Goal: Task Accomplishment & Management: Complete application form

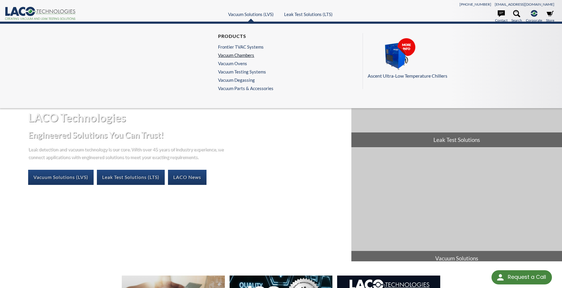
click at [236, 57] on link "Vacuum Chambers" at bounding box center [244, 54] width 52 height 5
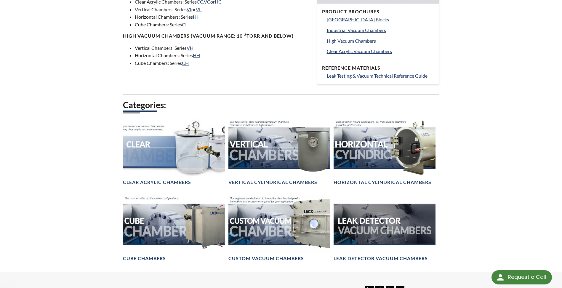
scroll to position [266, 0]
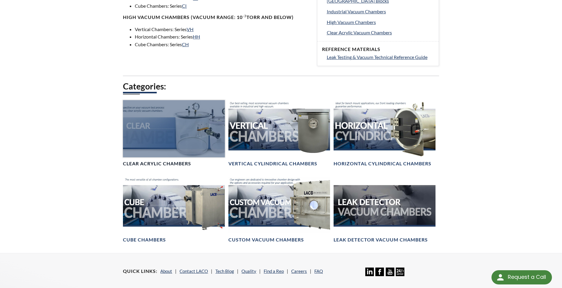
click at [139, 163] on h4 "Clear Acrylic Chambers" at bounding box center [157, 163] width 68 height 6
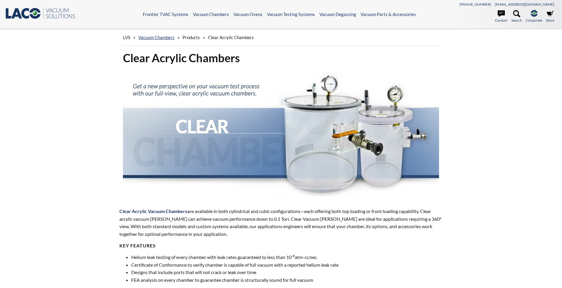
select select "Language Translate Widget"
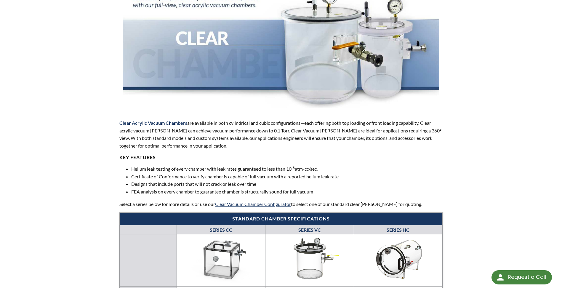
scroll to position [89, 0]
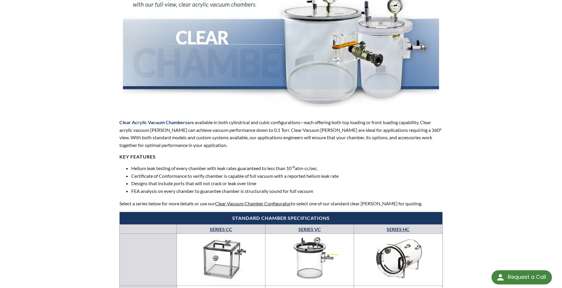
click at [242, 205] on link "Clear Vacuum Chamber Configurator" at bounding box center [253, 203] width 76 height 6
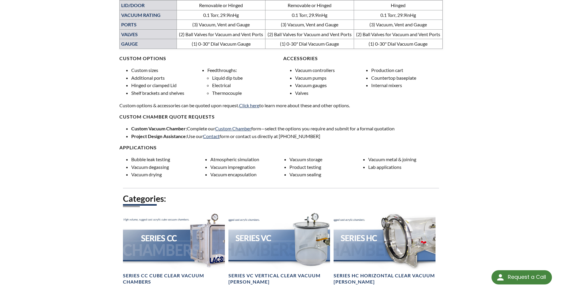
scroll to position [444, 0]
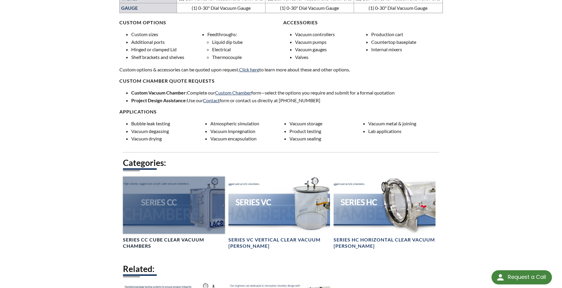
click at [162, 242] on h4 "Series CC Cube Clear Vacuum Chambers" at bounding box center [174, 243] width 102 height 12
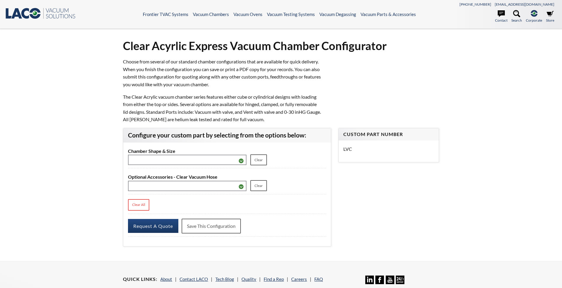
select select "Language Translate Widget"
click at [140, 70] on p "Choose from several of our standard chamber configurations that are available f…" at bounding box center [222, 73] width 198 height 30
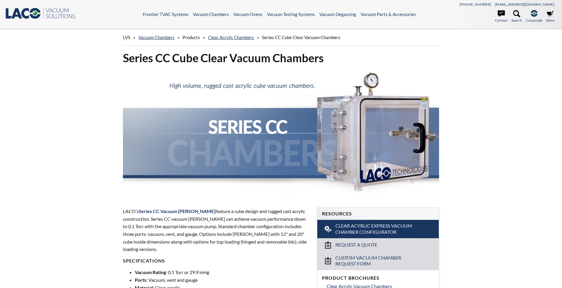
select select "Language Translate Widget"
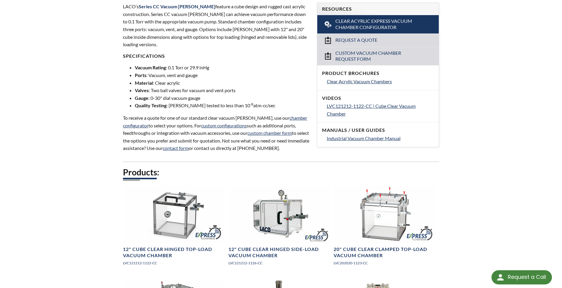
scroll to position [207, 0]
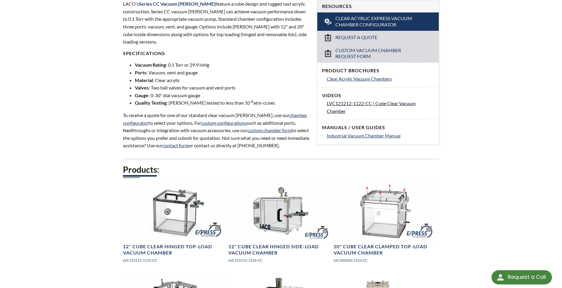
click at [343, 103] on span "LVC121212-1122-CC | Cube Clear Vacuum Chamber" at bounding box center [371, 106] width 89 height 13
click at [337, 80] on span "Clear Acrylic Vacuum Chambers" at bounding box center [359, 79] width 65 height 6
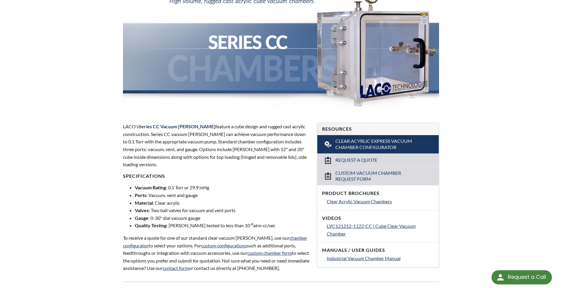
scroll to position [89, 0]
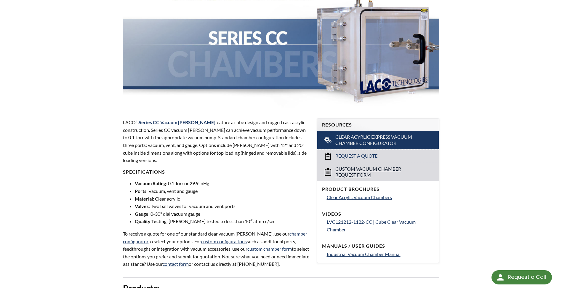
click at [363, 168] on span "Custom Vacuum Chamber Request Form" at bounding box center [378, 172] width 86 height 12
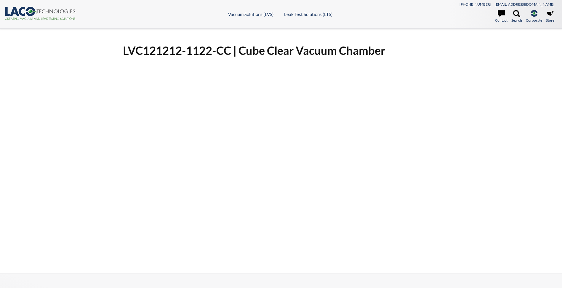
select select "Language Translate Widget"
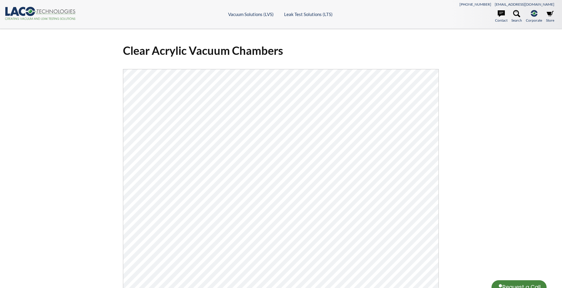
select select "Language Translate Widget"
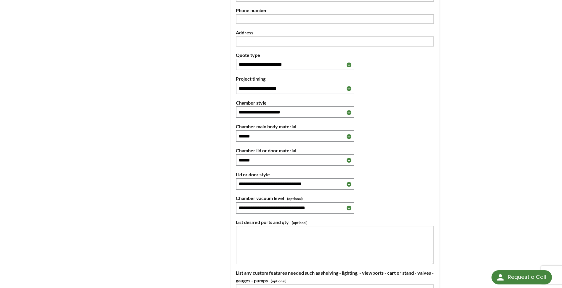
scroll to position [178, 0]
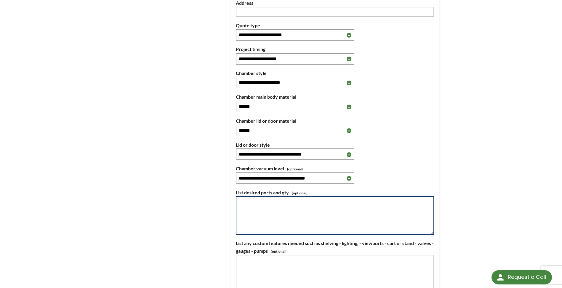
drag, startPoint x: 247, startPoint y: 210, endPoint x: 246, endPoint y: 207, distance: 3.5
click at [247, 210] on textarea at bounding box center [335, 215] width 198 height 38
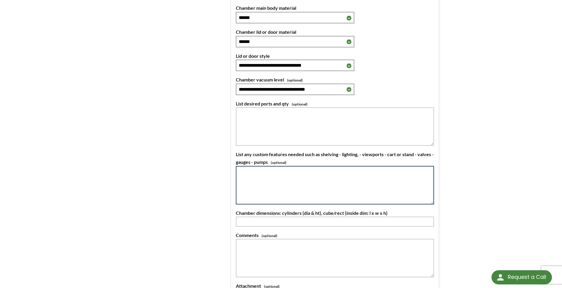
click at [255, 186] on textarea at bounding box center [335, 185] width 198 height 38
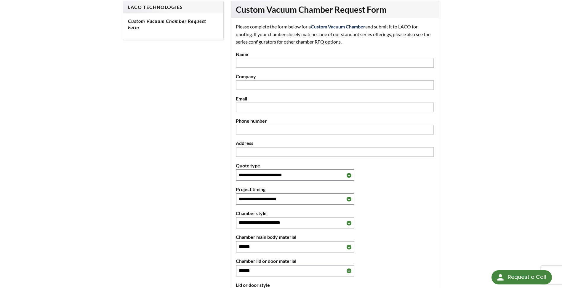
scroll to position [0, 0]
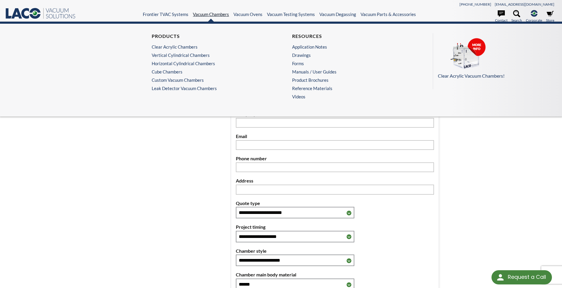
click at [211, 12] on link "Vacuum Chambers" at bounding box center [211, 14] width 36 height 5
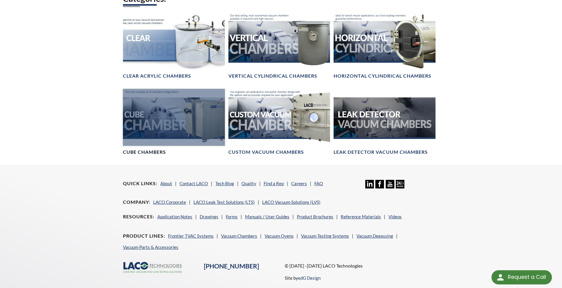
scroll to position [355, 0]
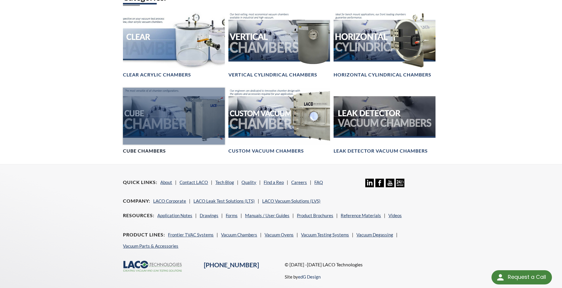
click at [160, 118] on div at bounding box center [174, 116] width 102 height 57
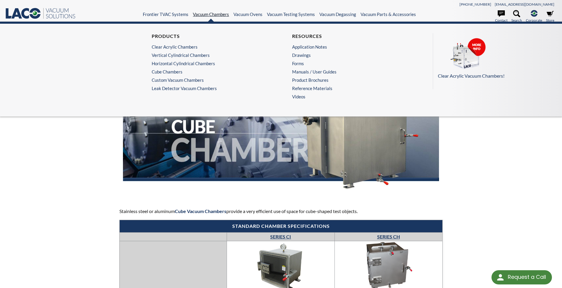
click at [204, 15] on link "Vacuum Chambers" at bounding box center [211, 14] width 36 height 5
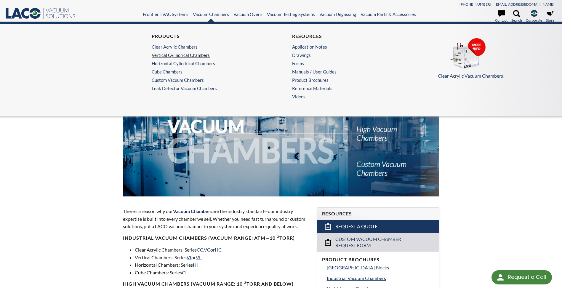
click at [177, 57] on link "Vertical Cylindrical Chambers" at bounding box center [209, 54] width 115 height 5
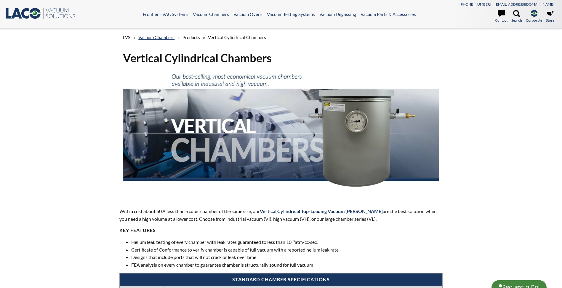
select select "Language Translate Widget"
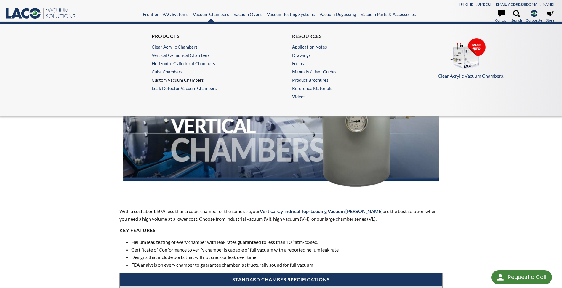
click at [191, 80] on link "Custom Vacuum Chambers" at bounding box center [209, 79] width 115 height 5
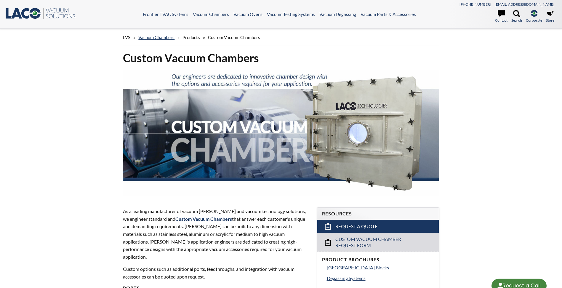
select select "Language Translate Widget"
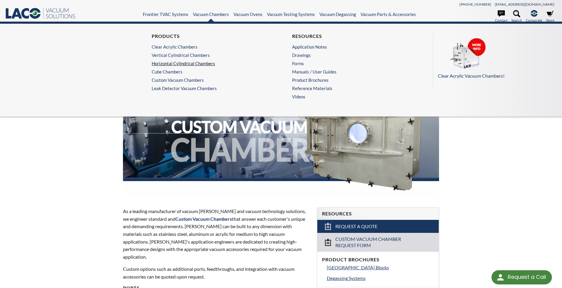
click at [190, 63] on link "Horizontal Cylindrical Chambers" at bounding box center [209, 63] width 115 height 5
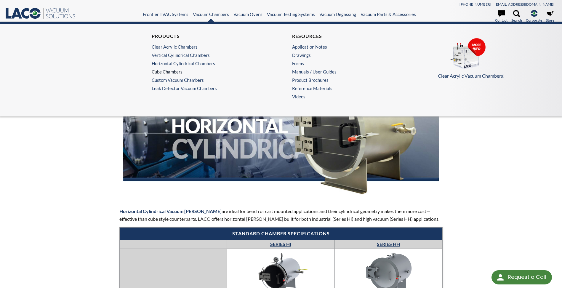
click at [172, 72] on link "Cube Chambers" at bounding box center [209, 71] width 115 height 5
